Goal: Transaction & Acquisition: Subscribe to service/newsletter

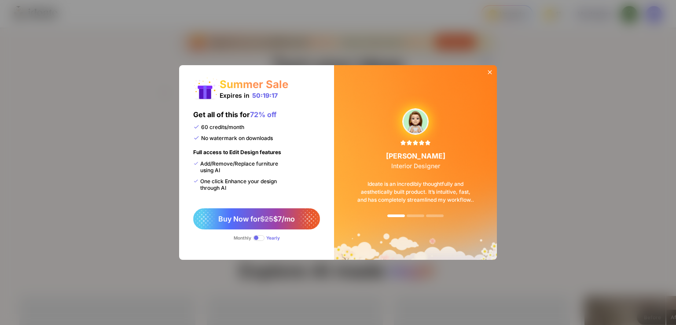
click at [491, 71] on icon at bounding box center [490, 72] width 4 height 4
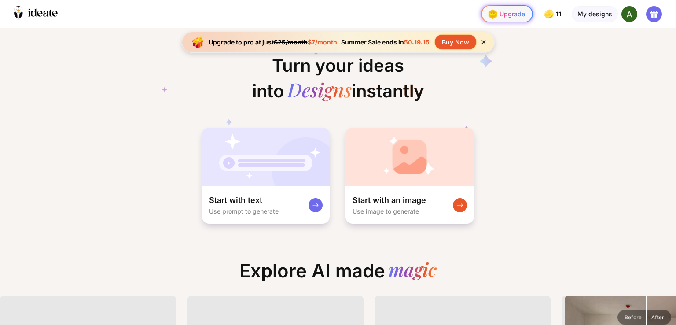
click at [508, 14] on div "Upgrade" at bounding box center [505, 14] width 40 height 14
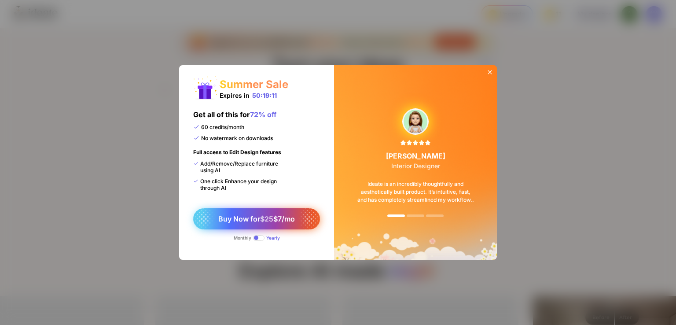
click at [262, 222] on span "$25" at bounding box center [266, 218] width 13 height 9
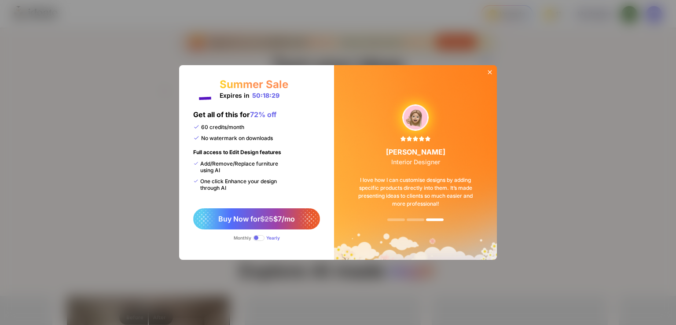
click at [256, 236] on span at bounding box center [258, 238] width 11 height 6
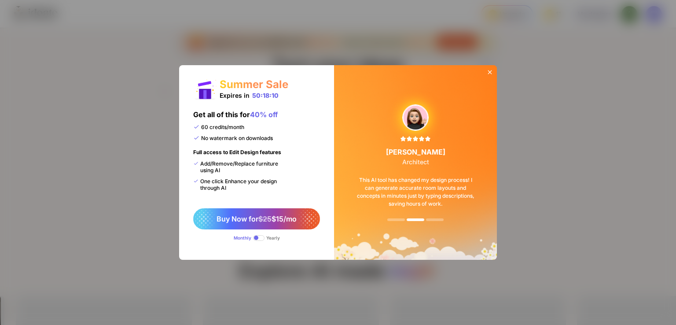
click at [489, 71] on icon at bounding box center [490, 72] width 4 height 4
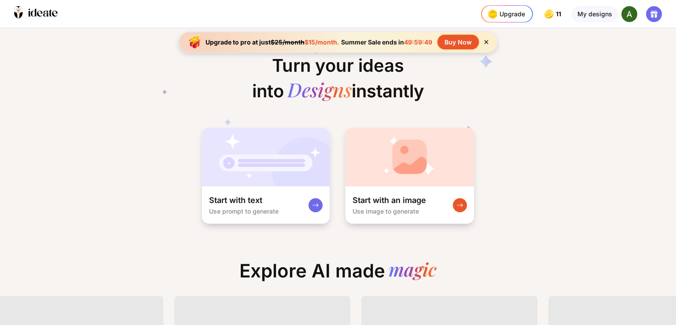
scroll to position [0, 827]
click at [630, 21] on img at bounding box center [629, 14] width 16 height 16
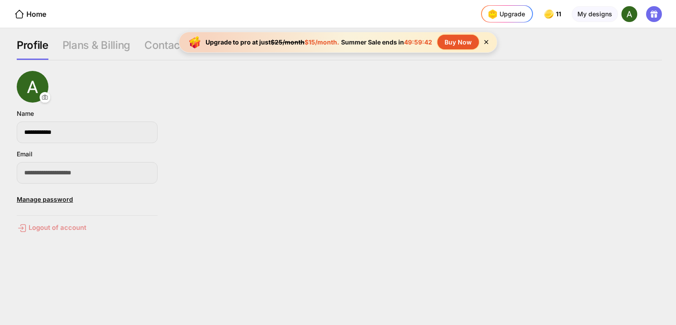
click at [59, 231] on div "Logout of account" at bounding box center [87, 228] width 141 height 11
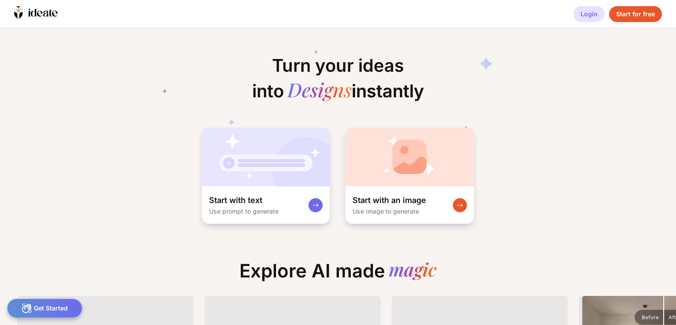
click at [594, 22] on div "Login" at bounding box center [588, 14] width 31 height 16
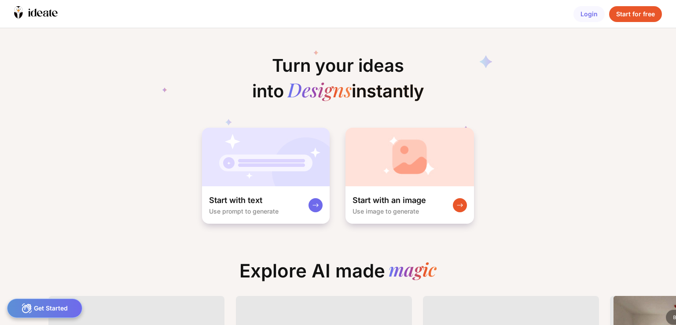
scroll to position [0, 3]
